Goal: Task Accomplishment & Management: Complete application form

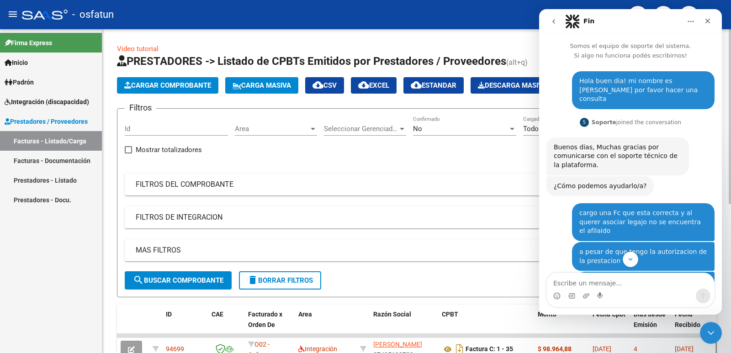
scroll to position [342, 0]
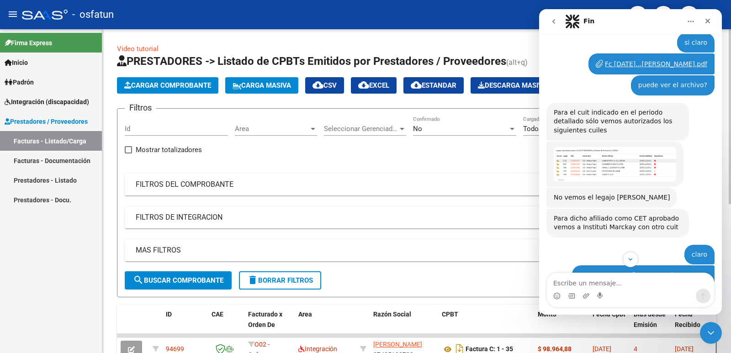
click at [161, 83] on span "Cargar Comprobante" at bounding box center [167, 85] width 87 height 8
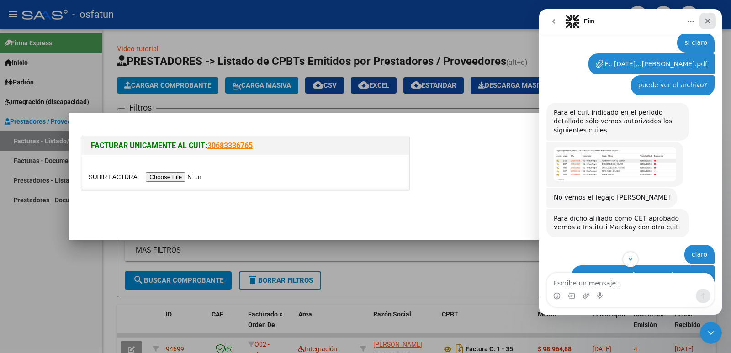
drag, startPoint x: 709, startPoint y: 19, endPoint x: 1212, endPoint y: 41, distance: 503.8
click at [709, 19] on icon "Cerrar" at bounding box center [708, 20] width 7 height 7
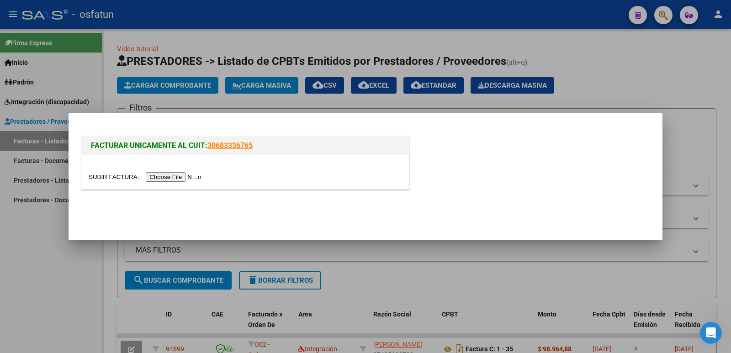
click at [190, 182] on input "file" at bounding box center [147, 177] width 116 height 10
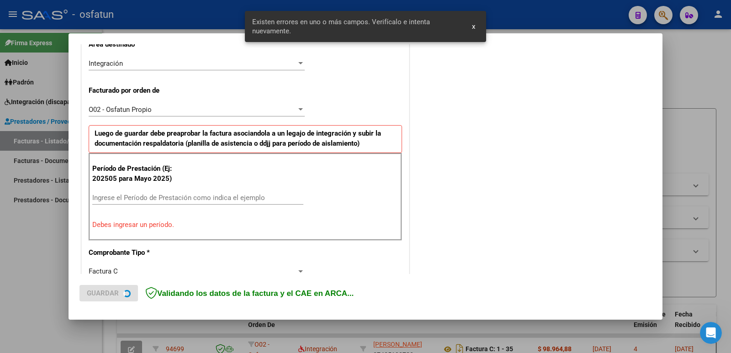
scroll to position [233, 0]
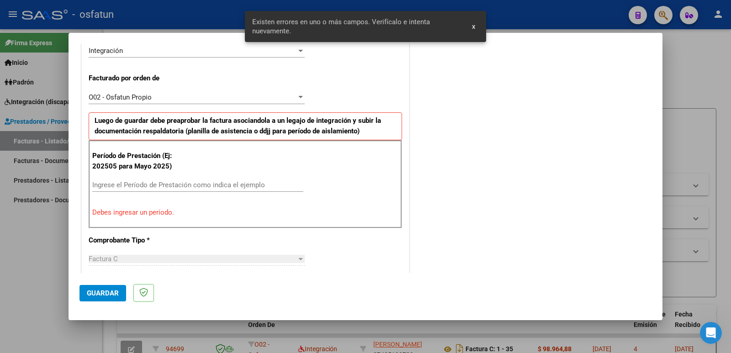
click at [166, 186] on input "Ingrese el Período de Prestación como indica el ejemplo" at bounding box center [197, 185] width 211 height 8
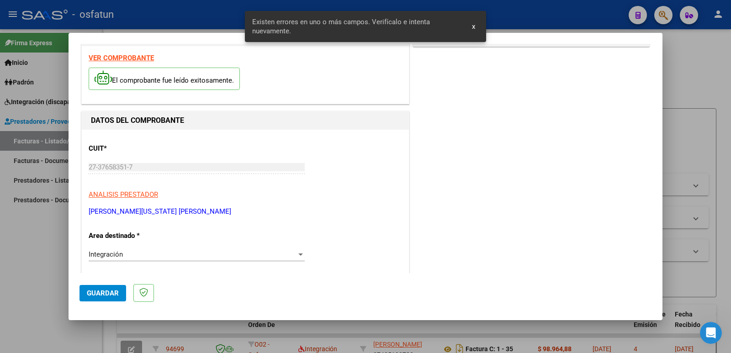
scroll to position [0, 0]
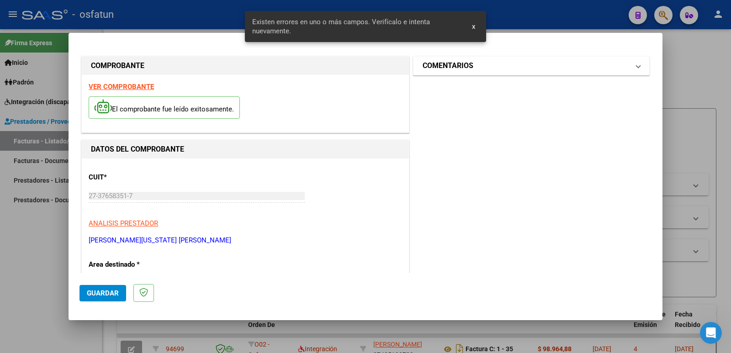
type input "202508"
click at [483, 69] on mat-panel-title "COMENTARIOS" at bounding box center [526, 65] width 207 height 11
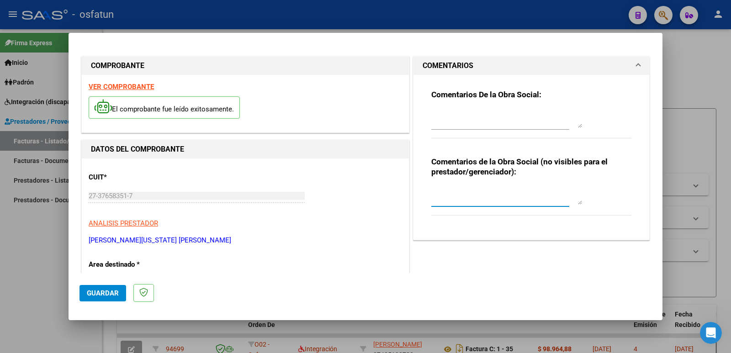
click at [450, 199] on textarea at bounding box center [507, 196] width 151 height 18
type textarea "Fc cargada por [PERSON_NAME]. [PERSON_NAME] / sin verificación de legajo"
click at [88, 288] on button "Guardar" at bounding box center [103, 293] width 47 height 16
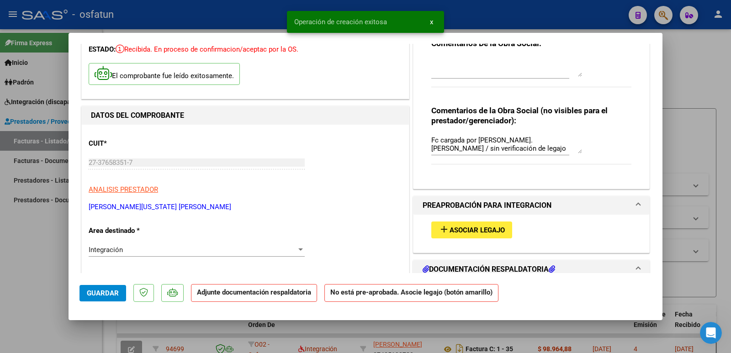
scroll to position [91, 0]
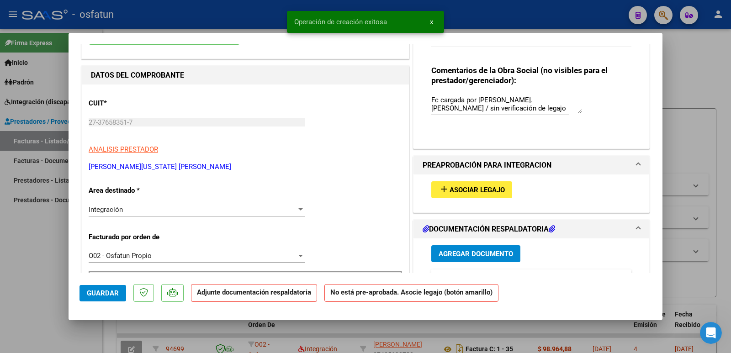
click at [472, 192] on span "Asociar Legajo" at bounding box center [477, 190] width 55 height 8
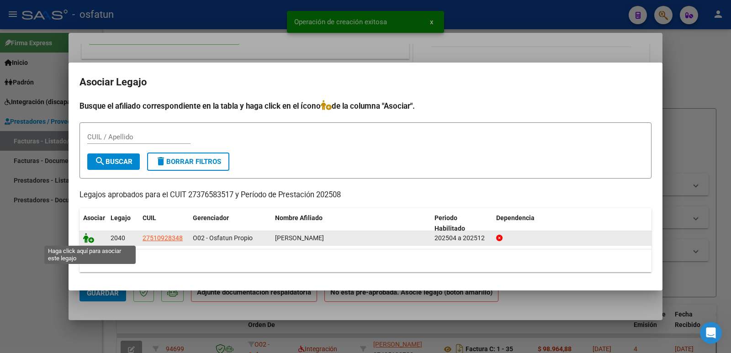
click at [87, 240] on icon at bounding box center [88, 238] width 11 height 10
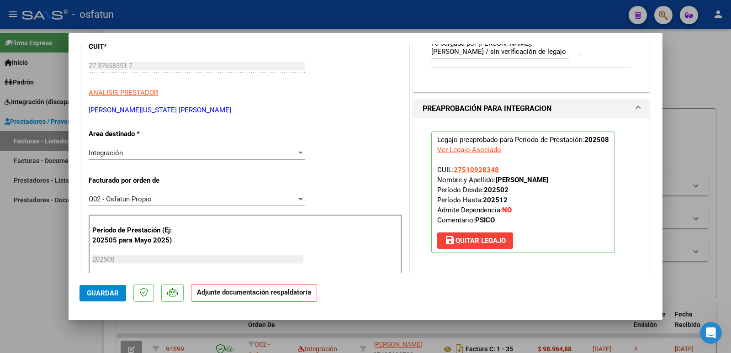
scroll to position [229, 0]
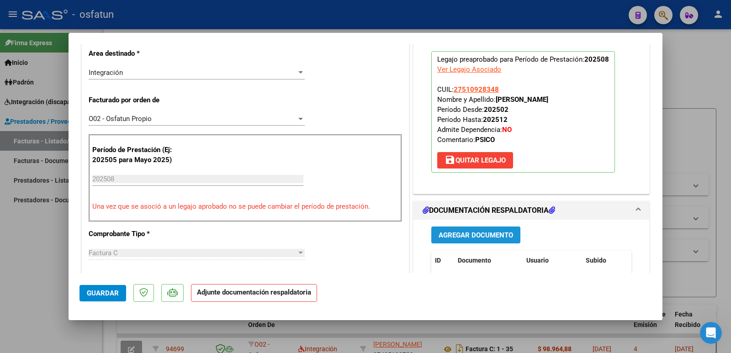
click at [471, 237] on span "Agregar Documento" at bounding box center [476, 235] width 75 height 8
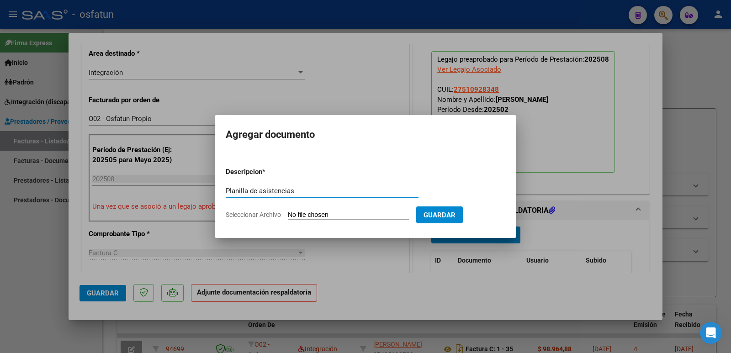
type input "Planilla de asistencias"
click at [322, 215] on input "Seleccionar Archivo" at bounding box center [348, 215] width 121 height 9
type input "C:\fakepath\[DATE] FELI PLANILLA.pdf"
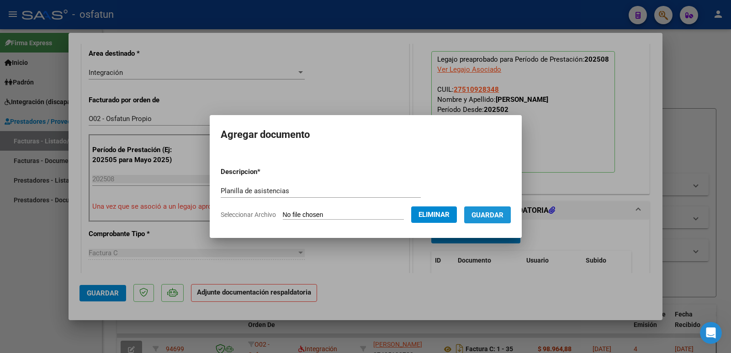
click at [489, 214] on span "Guardar" at bounding box center [488, 215] width 32 height 8
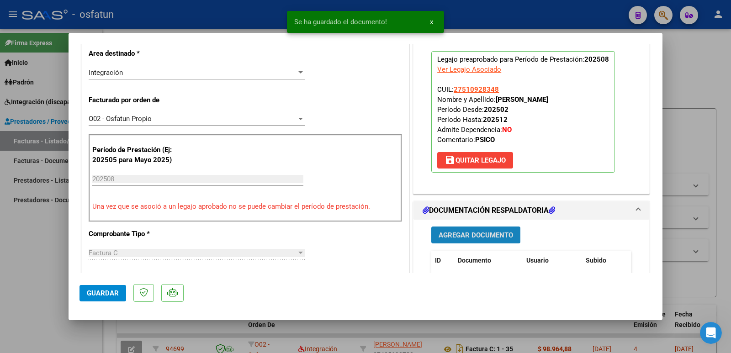
click at [483, 240] on span "Agregar Documento" at bounding box center [476, 235] width 75 height 8
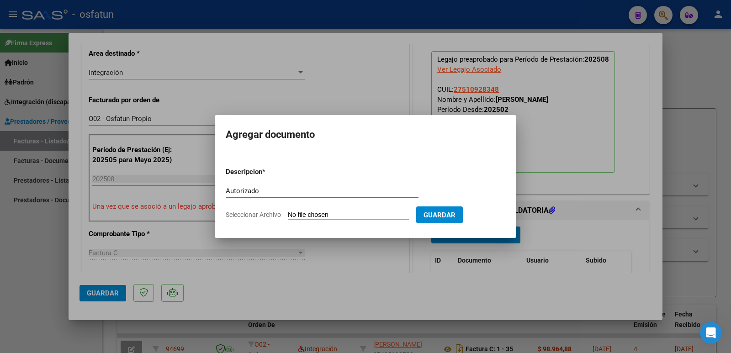
type input "Autorizado"
click at [357, 217] on input "Seleccionar Archivo" at bounding box center [348, 215] width 121 height 9
type input "C:\fakepath\order_3387222.pdf"
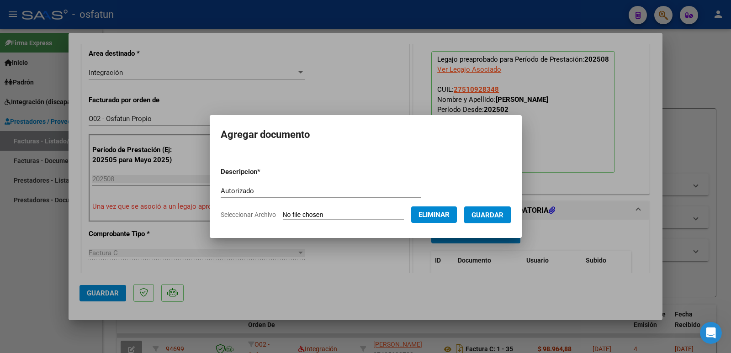
click at [499, 217] on span "Guardar" at bounding box center [488, 215] width 32 height 8
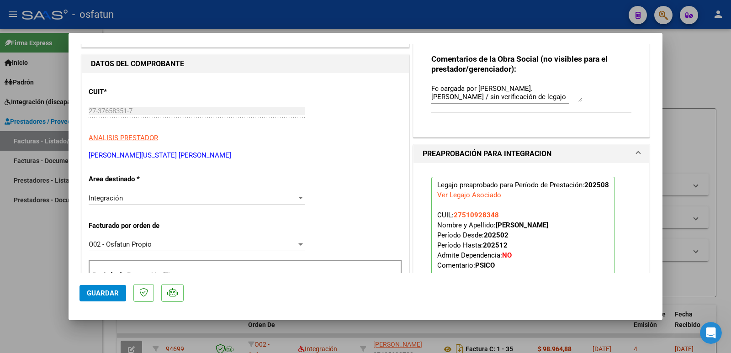
scroll to position [137, 0]
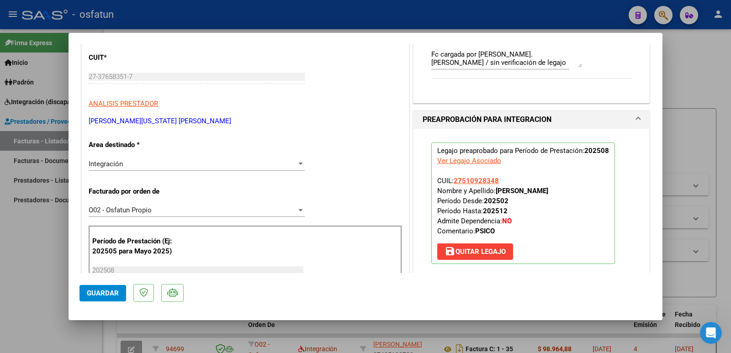
drag, startPoint x: 493, startPoint y: 192, endPoint x: 563, endPoint y: 192, distance: 69.5
click at [563, 192] on p "Legajo preaprobado para Período de Prestación: 202508 Ver Legajo Asociado CUIL:…" at bounding box center [524, 204] width 184 height 122
copy strong "[PERSON_NAME]"
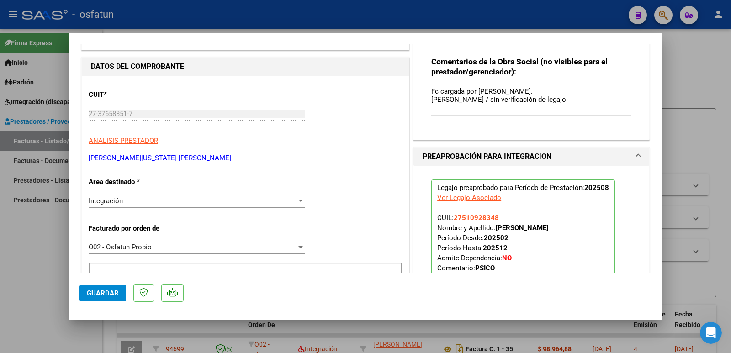
scroll to position [46, 0]
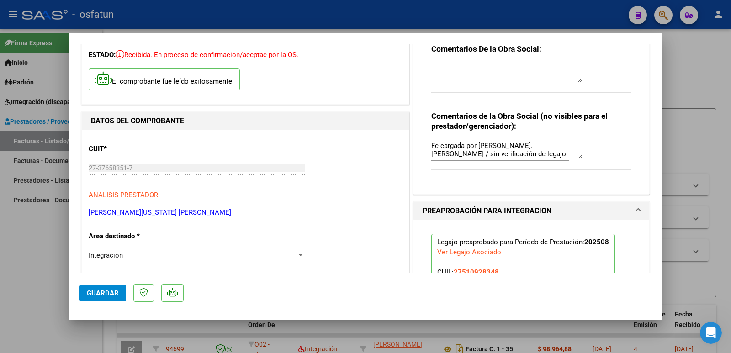
drag, startPoint x: 91, startPoint y: 212, endPoint x: 186, endPoint y: 212, distance: 95.1
click at [186, 212] on p "[PERSON_NAME][US_STATE] [PERSON_NAME]" at bounding box center [246, 213] width 314 height 11
click at [184, 212] on p "[PERSON_NAME][US_STATE] [PERSON_NAME]" at bounding box center [246, 213] width 314 height 11
drag, startPoint x: 183, startPoint y: 212, endPoint x: 101, endPoint y: 214, distance: 81.4
click at [101, 214] on p "[PERSON_NAME][US_STATE] [PERSON_NAME]" at bounding box center [246, 213] width 314 height 11
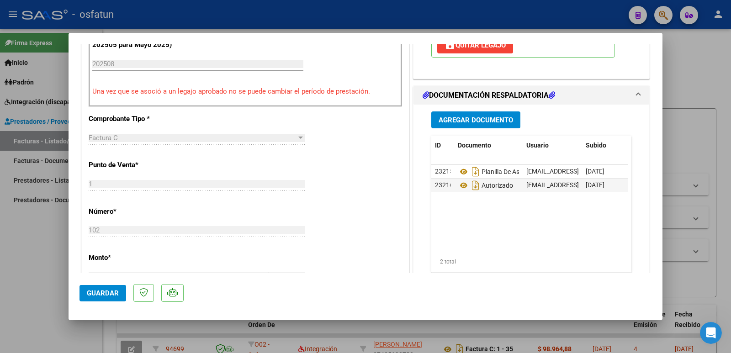
scroll to position [366, 0]
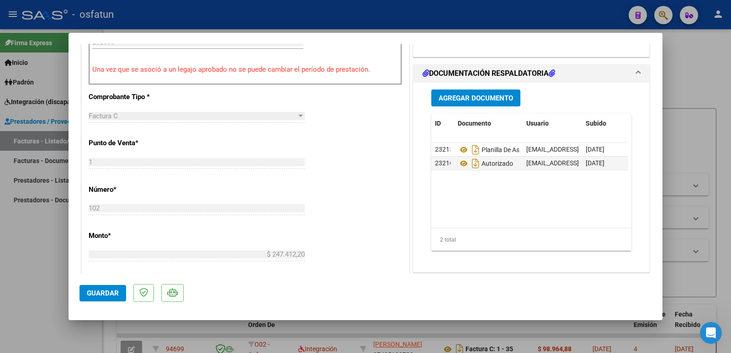
click at [107, 298] on button "Guardar" at bounding box center [103, 293] width 47 height 16
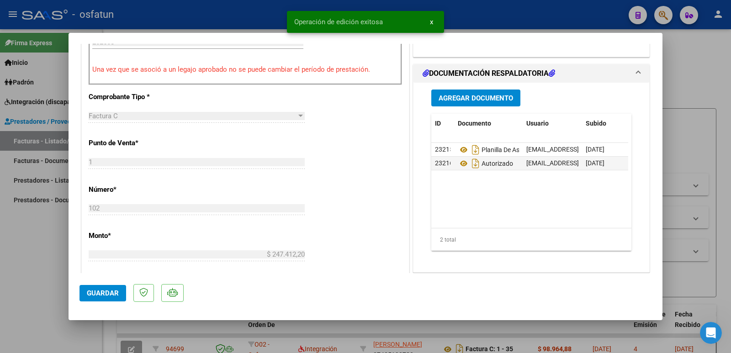
click at [39, 285] on div at bounding box center [365, 176] width 731 height 353
type input "$ 0,00"
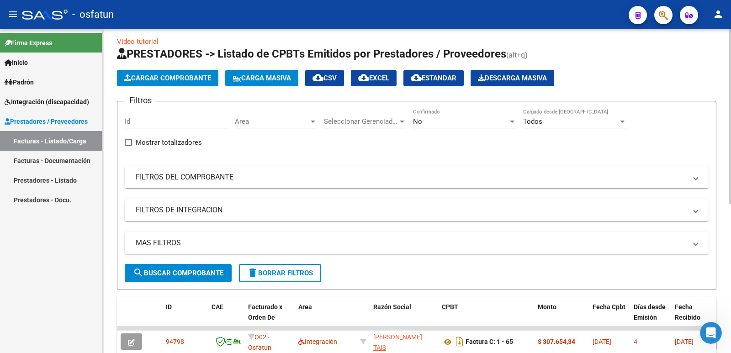
scroll to position [0, 0]
